Goal: Task Accomplishment & Management: Use online tool/utility

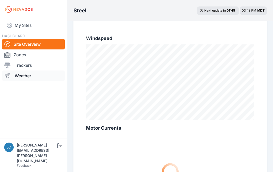
scroll to position [341, 0]
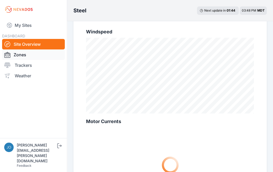
click at [23, 57] on link "Zones" at bounding box center [33, 54] width 63 height 11
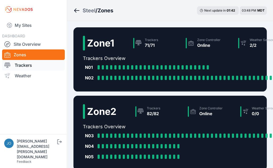
click at [25, 63] on link "Trackers" at bounding box center [33, 65] width 63 height 11
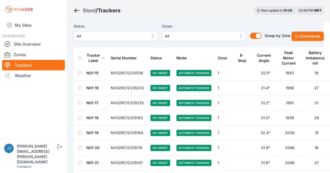
scroll to position [47, 0]
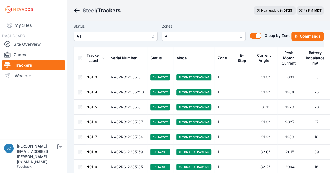
click at [261, 60] on div "Current Angle" at bounding box center [263, 58] width 15 height 11
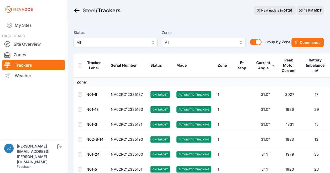
click at [263, 67] on div "Current Angle" at bounding box center [263, 65] width 14 height 11
click at [180, 67] on div "Mode" at bounding box center [181, 65] width 10 height 5
click at [182, 65] on div "Mode" at bounding box center [181, 65] width 10 height 5
click at [184, 64] on div "Mode" at bounding box center [181, 65] width 10 height 5
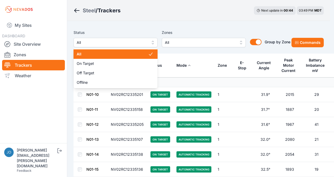
click at [135, 43] on span "All" at bounding box center [112, 42] width 70 height 6
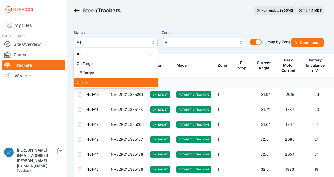
click at [88, 79] on div "Offline" at bounding box center [116, 82] width 84 height 9
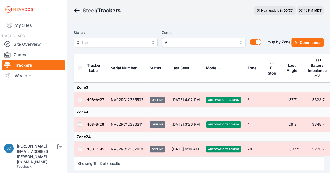
click at [104, 46] on button "Offline" at bounding box center [116, 42] width 84 height 9
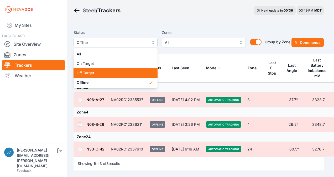
click at [92, 73] on span "Off Target" at bounding box center [112, 72] width 71 height 5
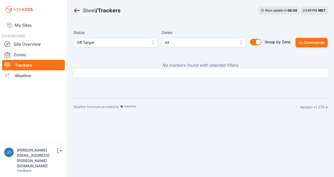
click at [113, 44] on span "Off Target" at bounding box center [112, 42] width 70 height 6
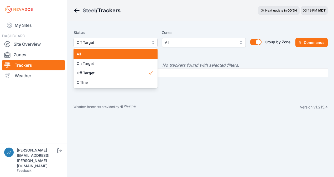
click at [96, 52] on span "All" at bounding box center [112, 53] width 71 height 5
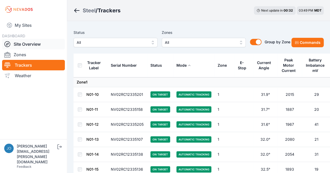
click at [25, 43] on link "Site Overview" at bounding box center [33, 44] width 63 height 11
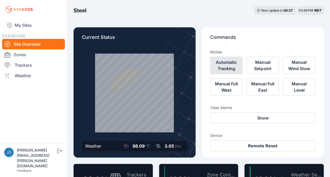
click at [229, 68] on button "Automatic Tracking" at bounding box center [226, 65] width 32 height 17
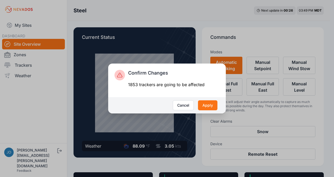
click at [206, 105] on button "Apply" at bounding box center [207, 105] width 19 height 10
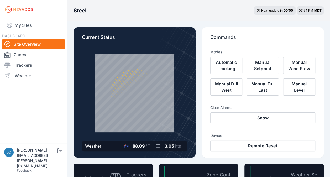
click at [270, 45] on p "Commands" at bounding box center [262, 40] width 105 height 12
